Goal: Task Accomplishment & Management: Use online tool/utility

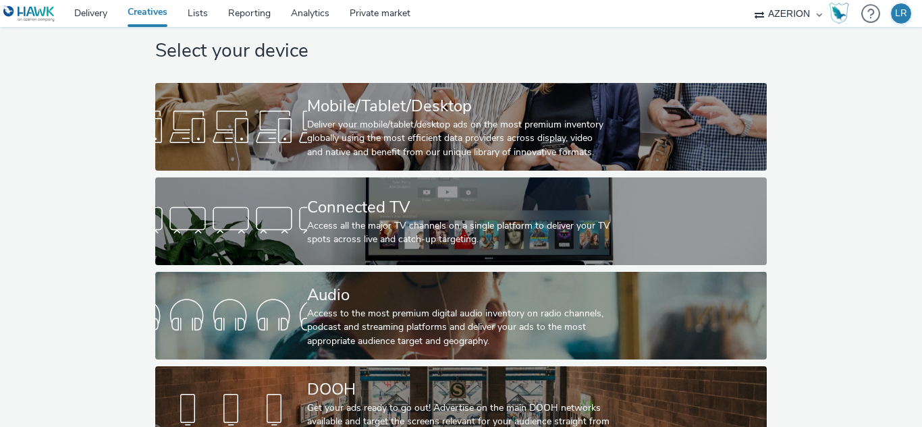
scroll to position [3, 0]
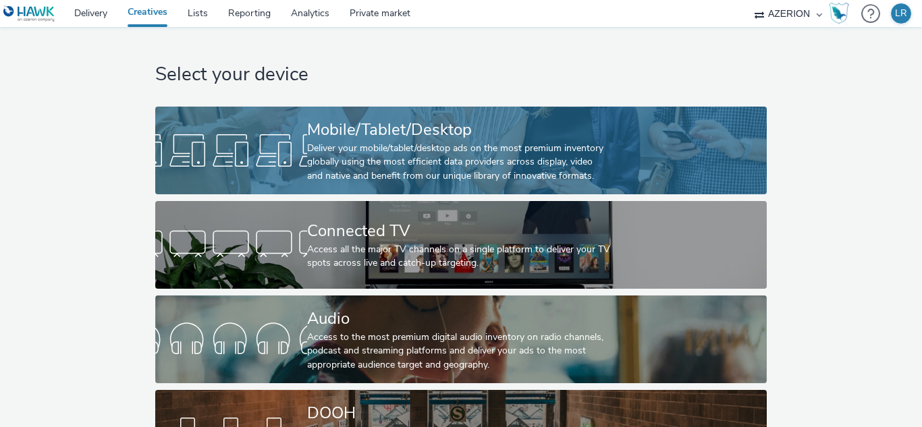
click at [513, 129] on div "Mobile/Tablet/Desktop" at bounding box center [458, 130] width 303 height 24
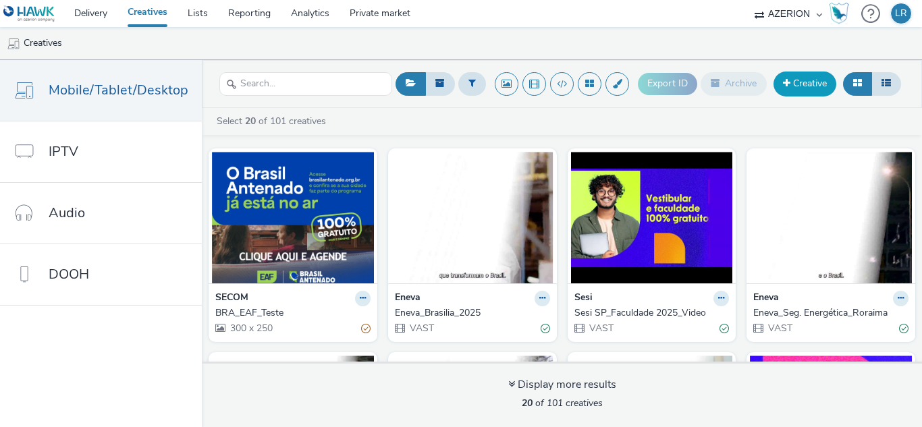
click at [804, 78] on link "Creative" at bounding box center [805, 84] width 63 height 24
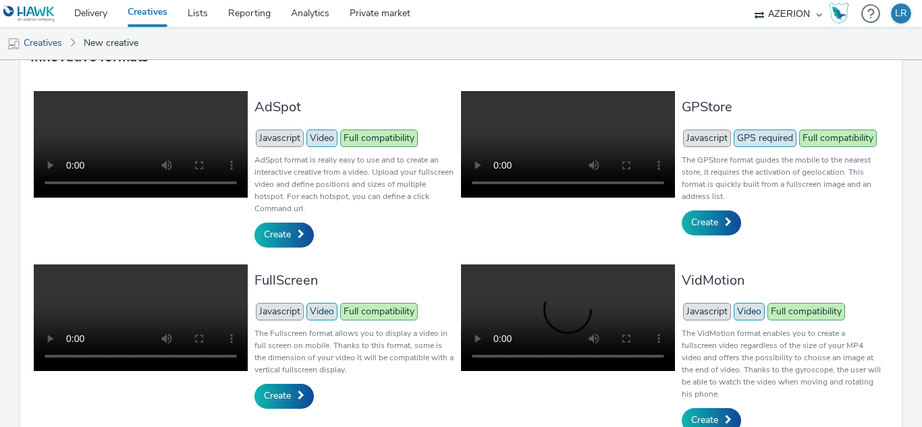
scroll to position [308, 0]
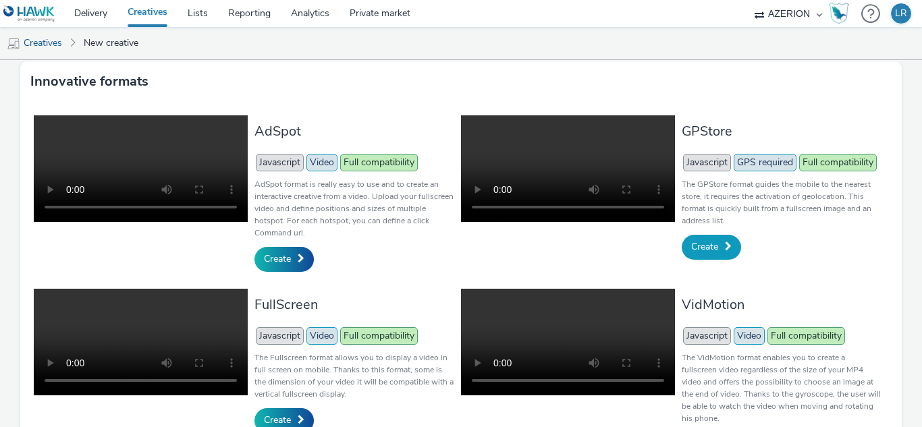
click at [699, 244] on span "Create" at bounding box center [704, 246] width 27 height 13
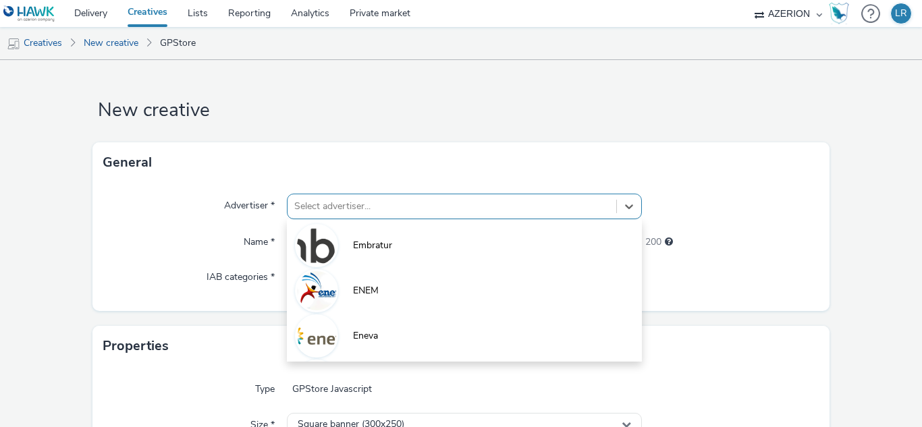
click at [547, 203] on div "option Embratur focused, 1 of 10. 10 results available. Use Up and Down to choo…" at bounding box center [464, 207] width 354 height 26
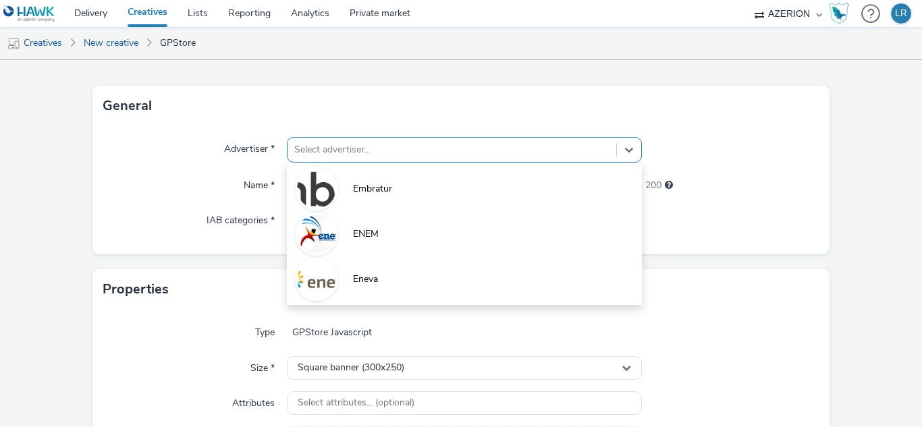
scroll to position [60, 0]
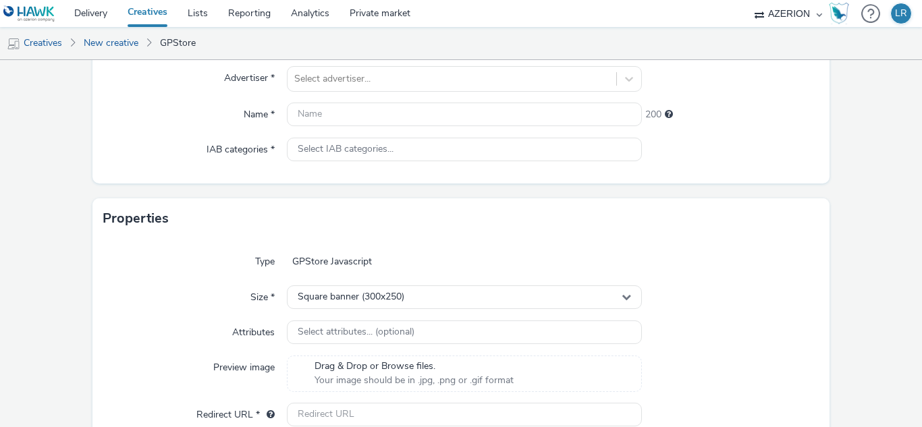
scroll to position [195, 0]
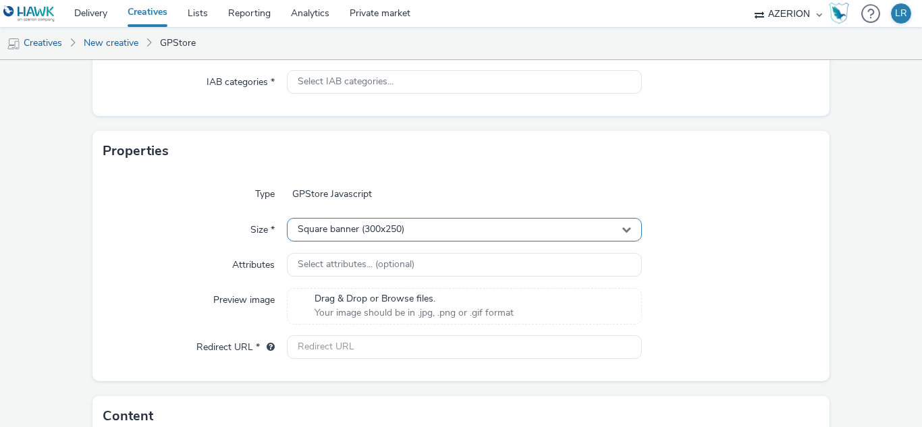
click at [626, 225] on div "Square banner (300x250)" at bounding box center [464, 230] width 354 height 24
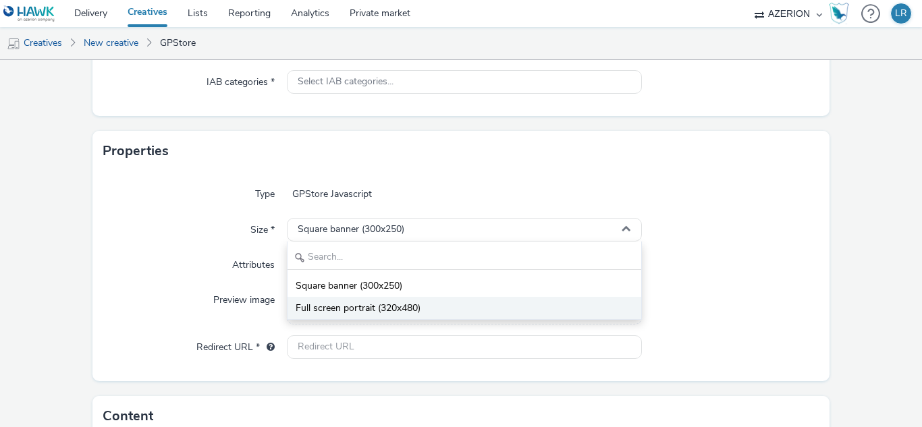
click at [527, 311] on li "Full screen portrait (320x480)" at bounding box center [464, 308] width 353 height 22
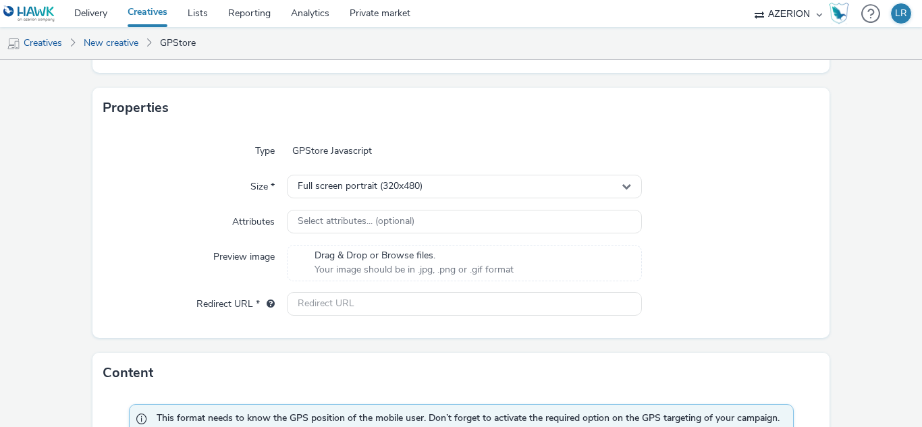
scroll to position [263, 0]
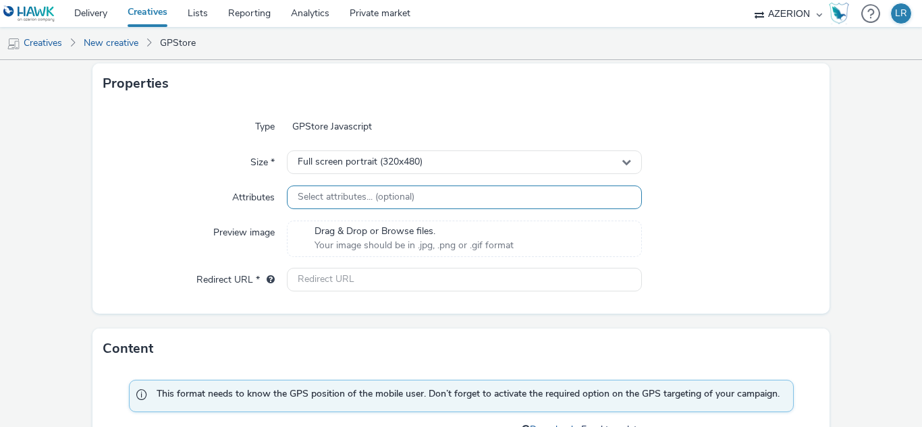
click at [558, 198] on div "Select attributes... (optional)" at bounding box center [464, 198] width 354 height 24
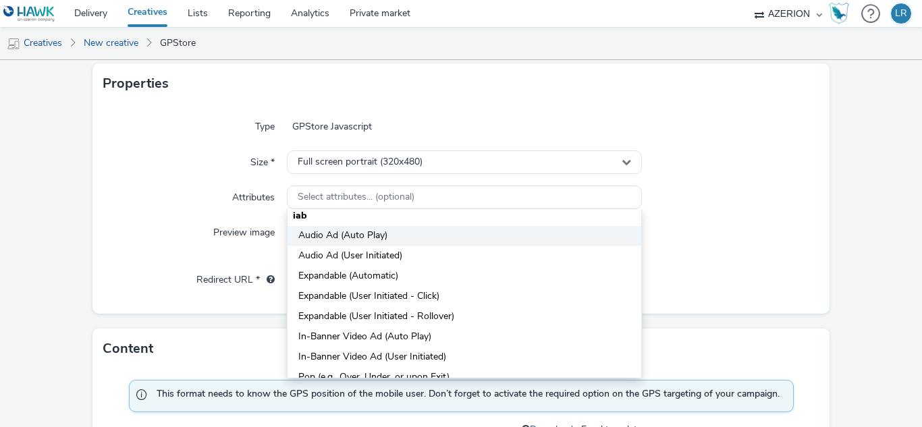
scroll to position [0, 0]
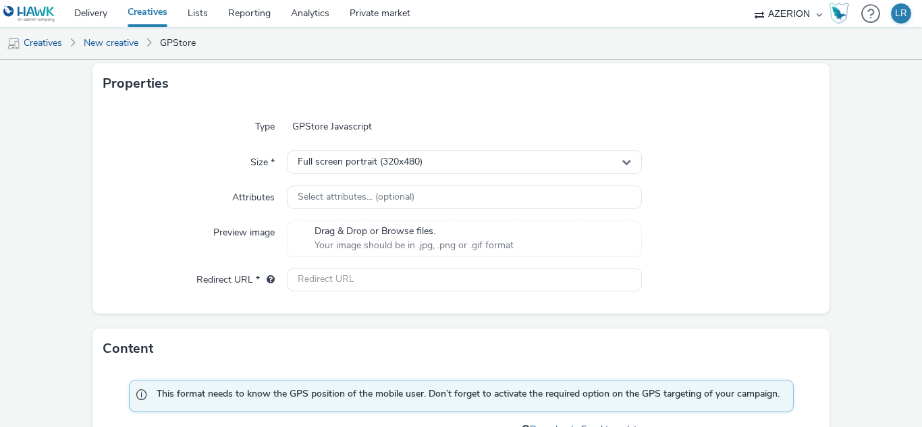
click at [764, 208] on div at bounding box center [731, 198] width 178 height 24
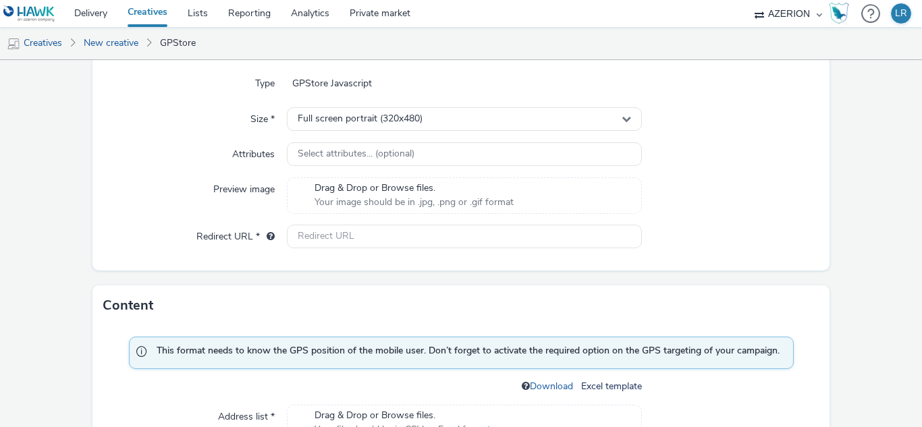
scroll to position [330, 0]
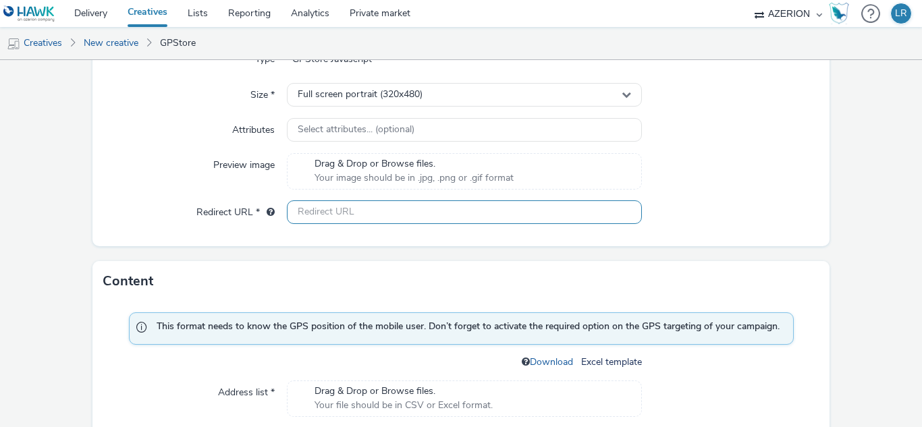
click at [355, 216] on input "text" at bounding box center [464, 212] width 354 height 24
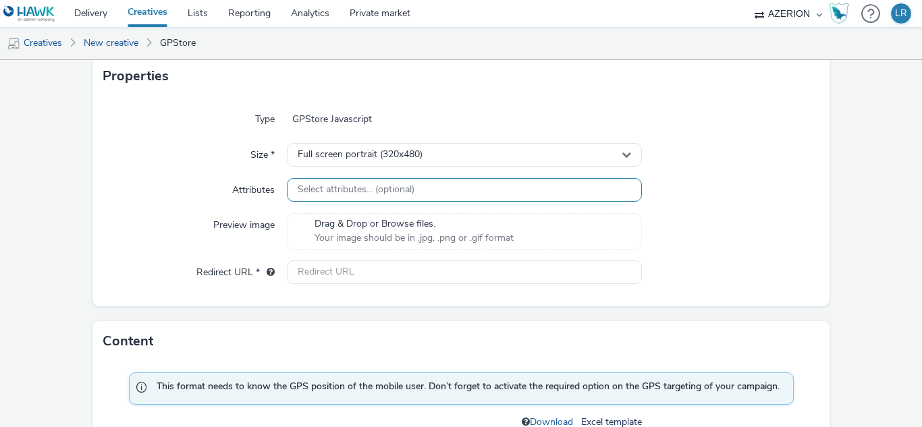
scroll to position [0, 0]
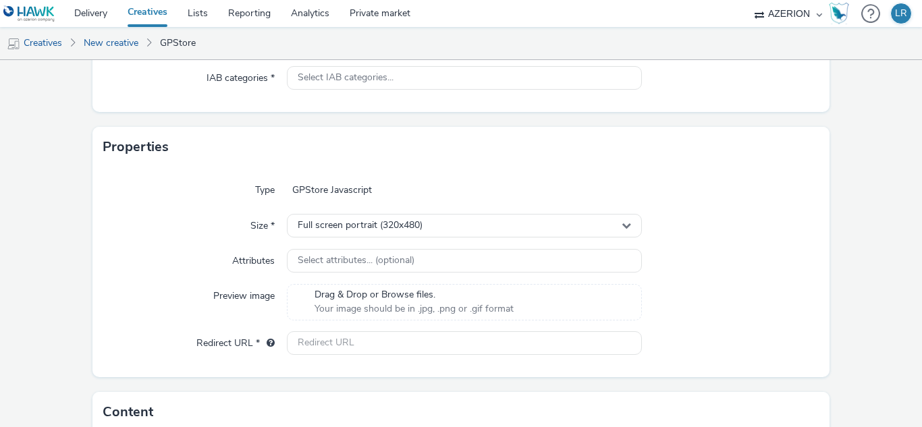
scroll to position [270, 0]
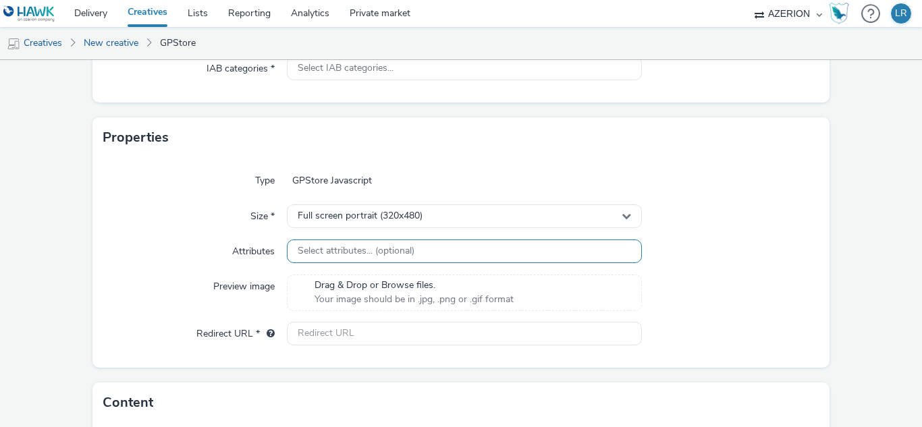
click at [431, 246] on div "Select attributes... (optional)" at bounding box center [464, 252] width 354 height 24
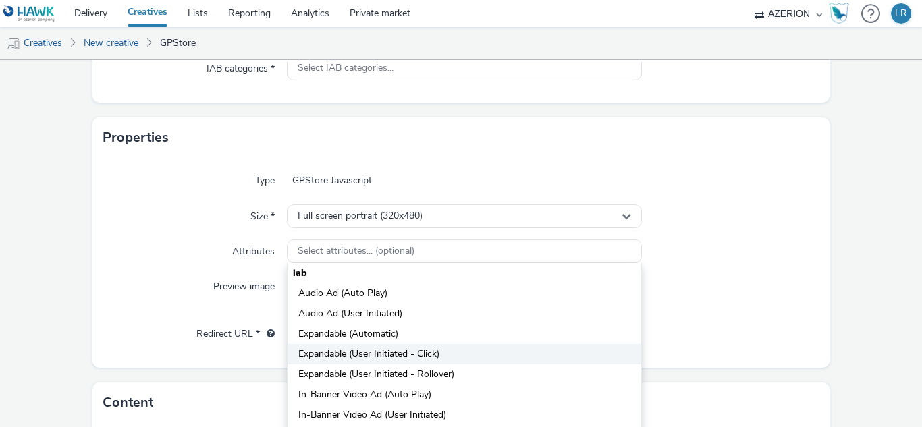
click at [431, 356] on span "Expandable (User Initiated - Click)" at bounding box center [368, 355] width 141 height 14
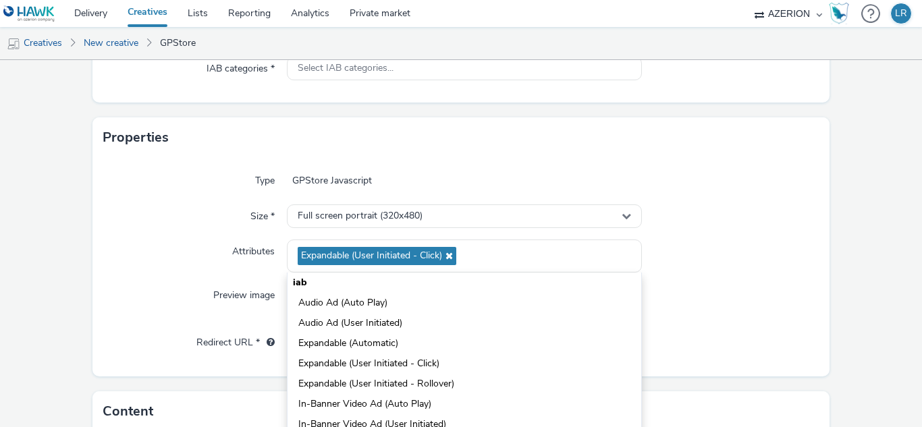
click at [755, 257] on div at bounding box center [731, 256] width 178 height 33
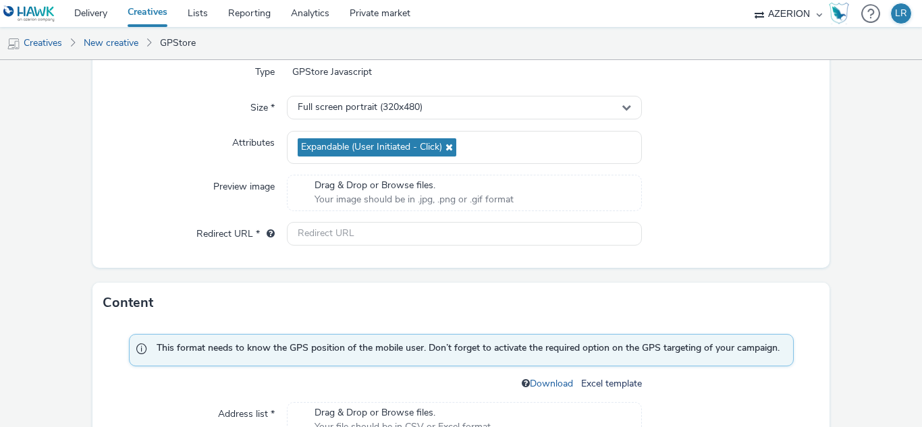
scroll to position [405, 0]
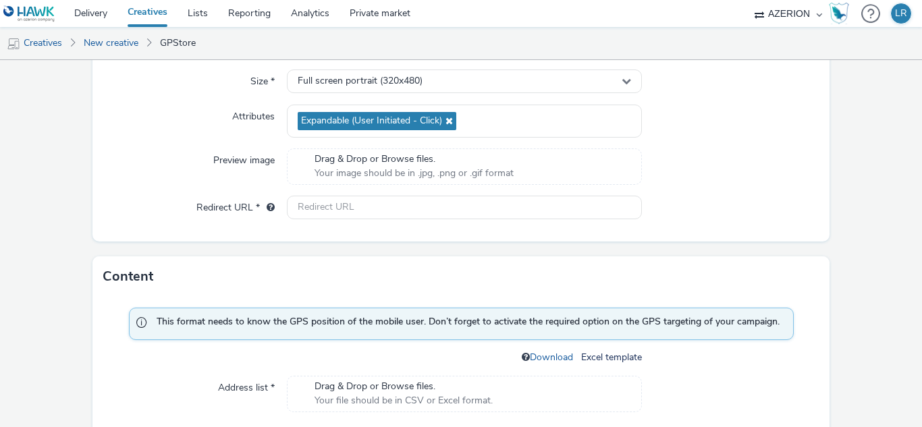
click at [375, 155] on span "Drag & Drop or Browse files." at bounding box center [414, 160] width 199 height 14
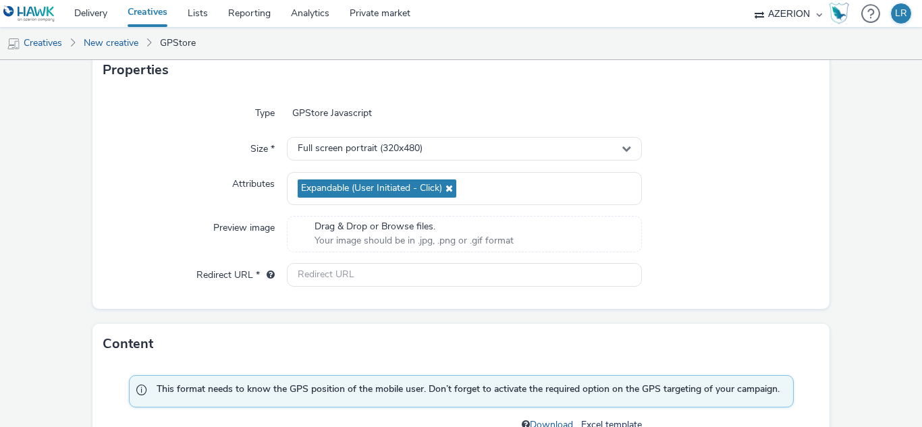
scroll to position [0, 0]
